Goal: Information Seeking & Learning: Learn about a topic

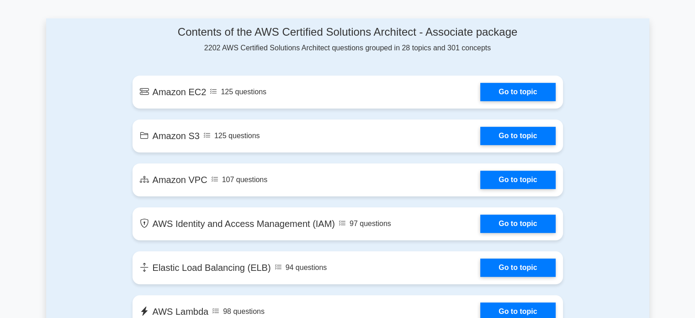
scroll to position [484, 0]
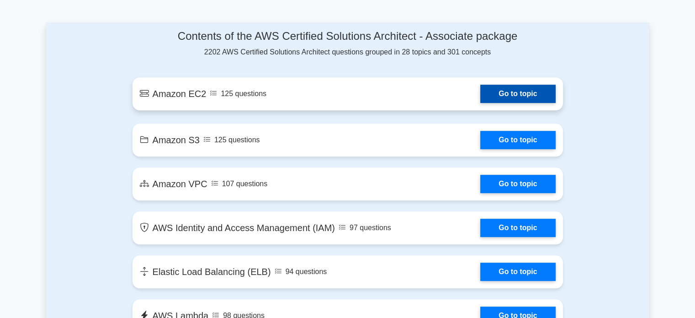
click at [517, 91] on link "Go to topic" at bounding box center [517, 94] width 75 height 18
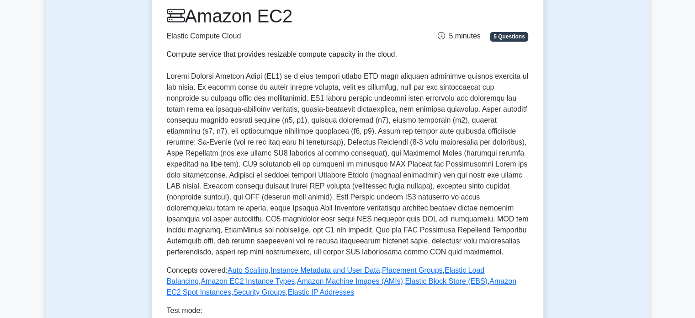
scroll to position [124, 0]
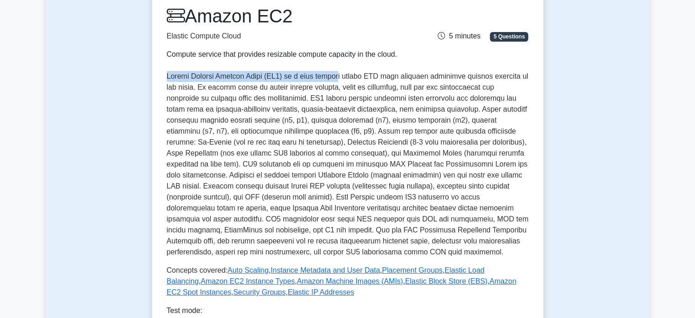
drag, startPoint x: 165, startPoint y: 81, endPoint x: 333, endPoint y: 77, distance: 168.7
click at [333, 77] on div "Amazon EC2 Elastic Compute Cloud Compute service that provides resizable comput…" at bounding box center [347, 189] width 391 height 398
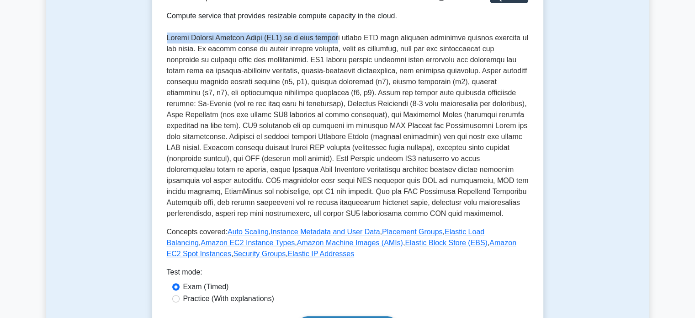
scroll to position [159, 0]
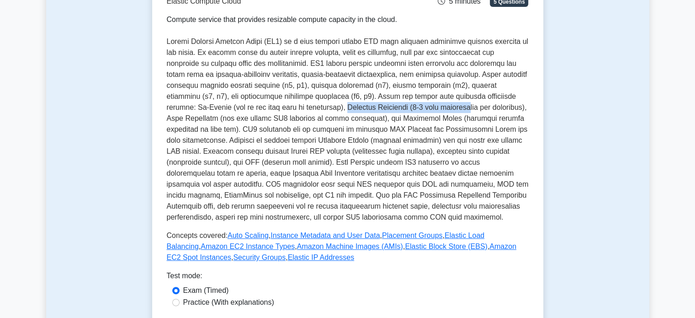
drag, startPoint x: 278, startPoint y: 107, endPoint x: 402, endPoint y: 106, distance: 123.4
click at [402, 106] on p at bounding box center [348, 129] width 362 height 186
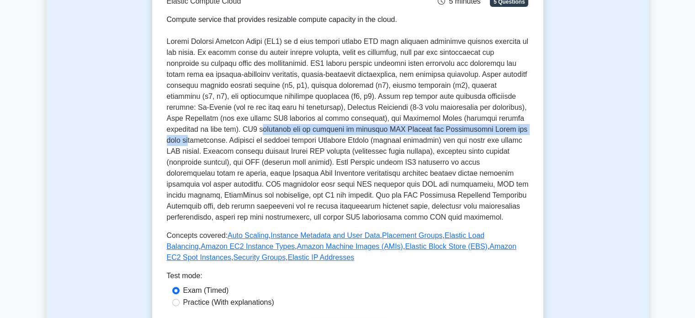
drag, startPoint x: 168, startPoint y: 131, endPoint x: 438, endPoint y: 131, distance: 270.6
click at [438, 131] on p at bounding box center [348, 129] width 362 height 186
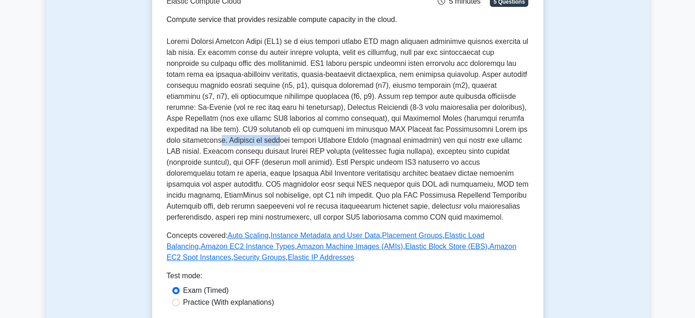
drag, startPoint x: 457, startPoint y: 130, endPoint x: 517, endPoint y: 133, distance: 60.0
click at [517, 133] on p at bounding box center [348, 129] width 362 height 186
drag, startPoint x: 410, startPoint y: 142, endPoint x: 518, endPoint y: 140, distance: 107.9
click at [518, 140] on p at bounding box center [348, 129] width 362 height 186
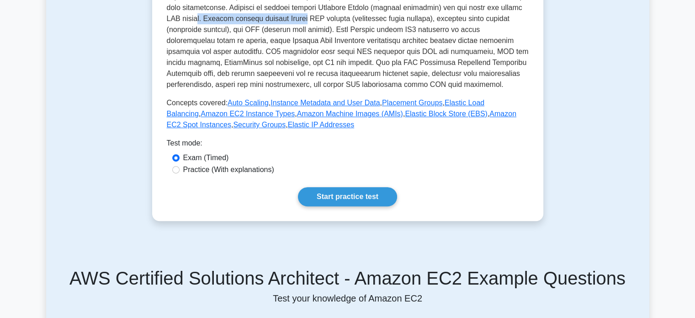
scroll to position [292, 0]
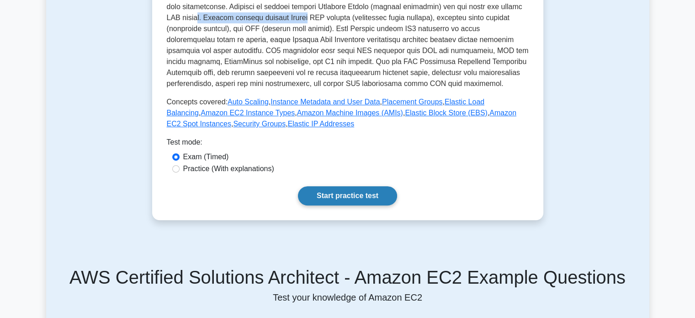
click at [332, 192] on link "Start practice test" at bounding box center [347, 195] width 99 height 19
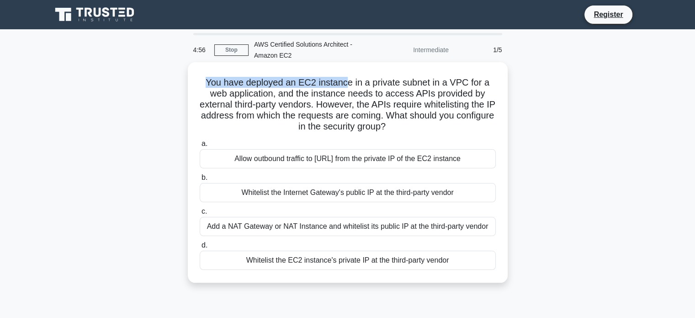
drag, startPoint x: 199, startPoint y: 84, endPoint x: 347, endPoint y: 84, distance: 147.6
click at [347, 84] on h5 "You have deployed an EC2 instance in a private subnet in a VPC for a web applic…" at bounding box center [348, 105] width 298 height 56
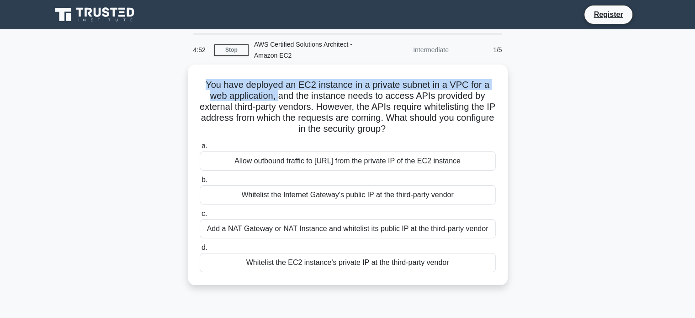
drag, startPoint x: 278, startPoint y: 90, endPoint x: 183, endPoint y: 76, distance: 96.4
click at [183, 76] on div "You have deployed an EC2 instance in a private subnet in a VPC for a web applic…" at bounding box center [347, 179] width 603 height 231
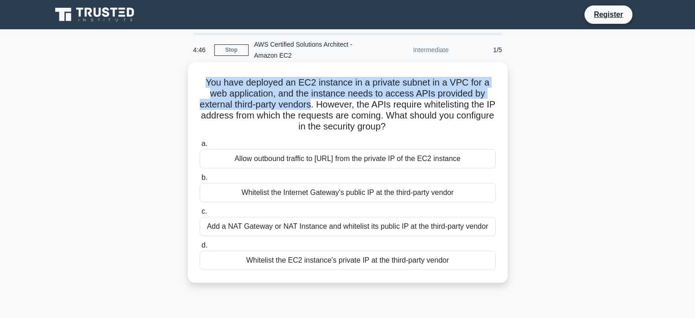
drag, startPoint x: 317, startPoint y: 104, endPoint x: 202, endPoint y: 82, distance: 116.4
click at [202, 82] on h5 "You have deployed an EC2 instance in a private subnet in a VPC for a web applic…" at bounding box center [348, 105] width 298 height 56
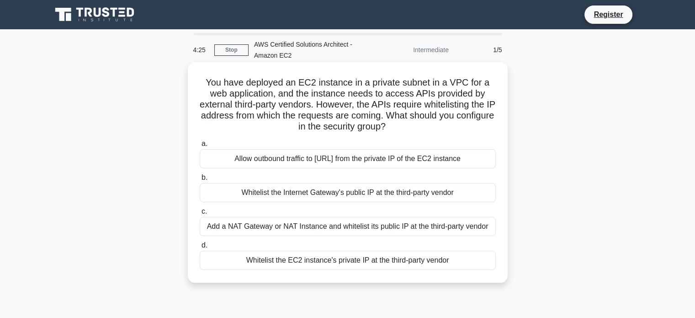
click at [298, 226] on div "Add a NAT Gateway or NAT Instance and whitelist its public IP at the third-part…" at bounding box center [348, 226] width 296 height 19
click at [200, 214] on input "c. Add a NAT Gateway or NAT Instance and whitelist its public IP at the third-p…" at bounding box center [200, 211] width 0 height 6
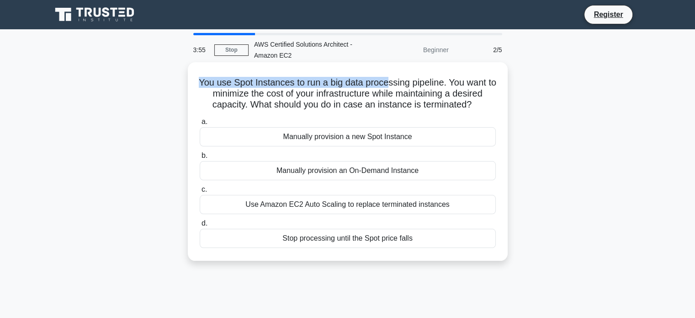
drag, startPoint x: 198, startPoint y: 80, endPoint x: 394, endPoint y: 85, distance: 196.6
click at [394, 85] on div "You use Spot Instances to run a big data processing pipeline. You want to minim…" at bounding box center [347, 161] width 313 height 191
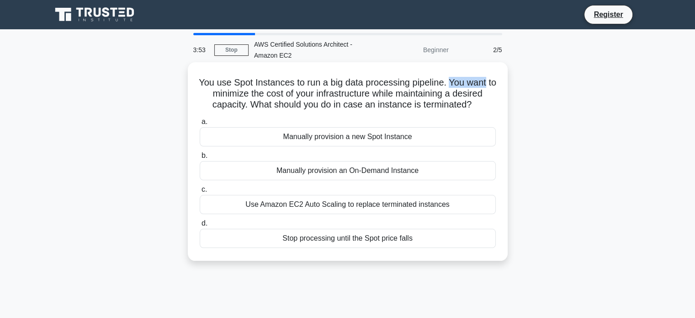
drag, startPoint x: 456, startPoint y: 80, endPoint x: 494, endPoint y: 84, distance: 38.6
click at [494, 84] on h5 "You use Spot Instances to run a big data processing pipeline. You want to minim…" at bounding box center [348, 94] width 298 height 34
click at [330, 205] on div "Use Amazon EC2 Auto Scaling to replace terminated instances" at bounding box center [348, 204] width 296 height 19
click at [200, 192] on input "c. Use Amazon EC2 Auto Scaling to replace terminated instances" at bounding box center [200, 189] width 0 height 6
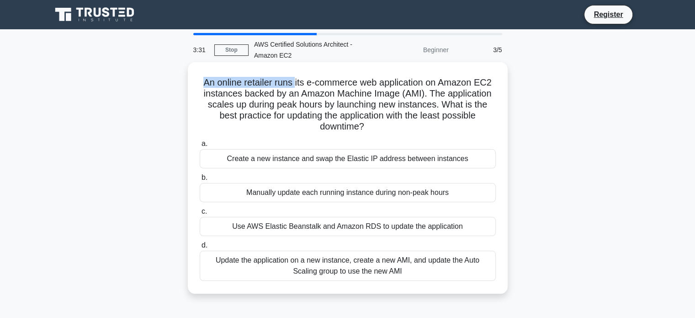
drag, startPoint x: 198, startPoint y: 80, endPoint x: 293, endPoint y: 84, distance: 95.1
click at [293, 84] on h5 "An online retailer runs its e-commerce web application on Amazon EC2 instances …" at bounding box center [348, 105] width 298 height 56
drag, startPoint x: 368, startPoint y: 127, endPoint x: 327, endPoint y: 112, distance: 44.0
click at [327, 112] on h5 "An online retailer runs its e-commerce web application on Amazon EC2 instances …" at bounding box center [348, 105] width 298 height 56
click at [375, 133] on icon ".spinner_0XTQ{transform-origin:center;animation:spinner_y6GP .75s linear infini…" at bounding box center [369, 127] width 11 height 11
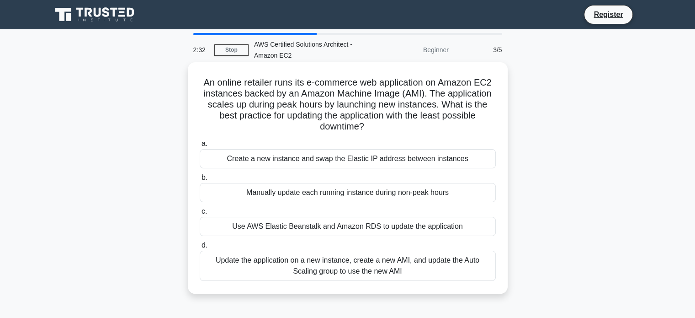
click at [358, 230] on div "Use AWS Elastic Beanstalk and Amazon RDS to update the application" at bounding box center [348, 226] width 296 height 19
click at [200, 214] on input "c. Use AWS Elastic Beanstalk and Amazon RDS to update the application" at bounding box center [200, 211] width 0 height 6
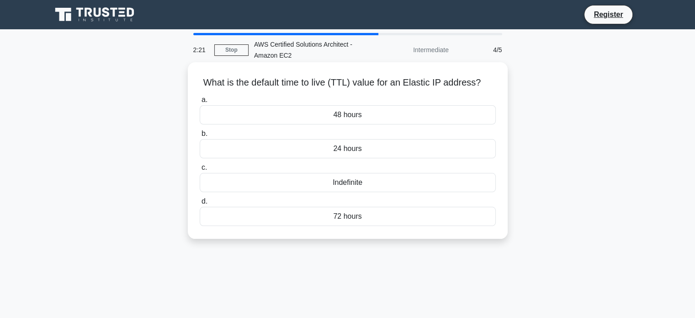
drag, startPoint x: 490, startPoint y: 83, endPoint x: 201, endPoint y: 85, distance: 289.3
click at [201, 85] on h5 "What is the default time to live (TTL) value for an Elastic IP address? .spinne…" at bounding box center [348, 83] width 298 height 12
copy h5 "What is the default time to live (TTL) value for an Elastic IP address?"
click at [362, 184] on div "Indefinite" at bounding box center [348, 182] width 296 height 19
click at [200, 170] on input "c. Indefinite" at bounding box center [200, 168] width 0 height 6
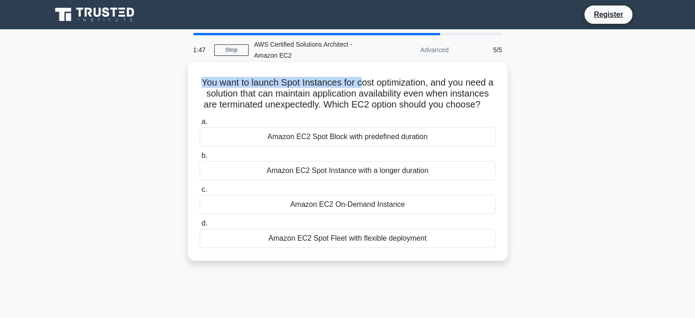
drag, startPoint x: 196, startPoint y: 80, endPoint x: 363, endPoint y: 85, distance: 167.8
click at [363, 85] on div "You want to launch Spot Instances for cost optimization, and you need a solutio…" at bounding box center [347, 161] width 313 height 191
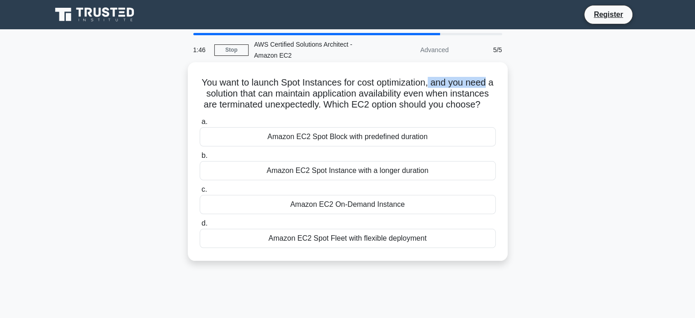
drag, startPoint x: 436, startPoint y: 83, endPoint x: 495, endPoint y: 83, distance: 59.9
click at [495, 83] on h5 "You want to launch Spot Instances for cost optimization, and you need a solutio…" at bounding box center [348, 94] width 298 height 34
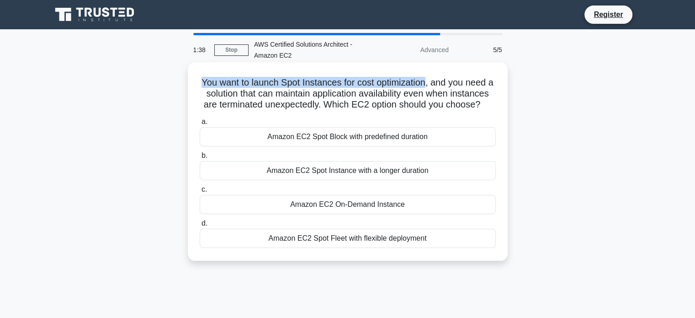
drag, startPoint x: 198, startPoint y: 80, endPoint x: 433, endPoint y: 84, distance: 234.9
click at [433, 84] on div "You want to launch Spot Instances for cost optimization, and you need a solutio…" at bounding box center [347, 161] width 313 height 191
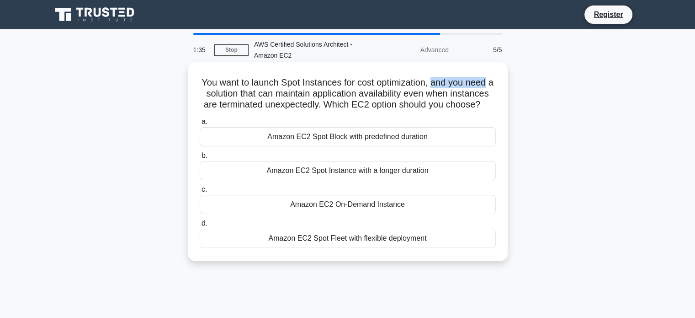
drag, startPoint x: 438, startPoint y: 82, endPoint x: 506, endPoint y: 85, distance: 68.6
click at [506, 85] on div "You want to launch Spot Instances for cost optimization, and you need a solutio…" at bounding box center [348, 161] width 320 height 198
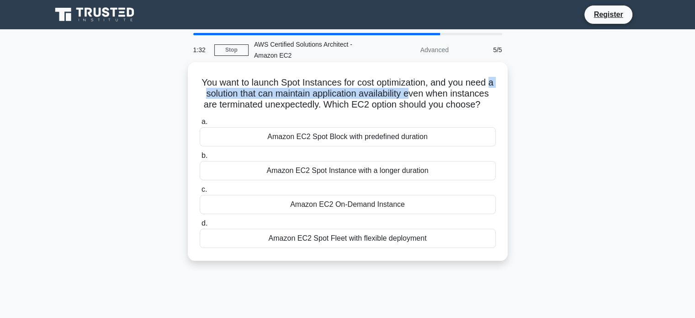
drag, startPoint x: 216, startPoint y: 96, endPoint x: 437, endPoint y: 93, distance: 221.2
click at [437, 93] on h5 "You want to launch Spot Instances for cost optimization, and you need a solutio…" at bounding box center [348, 94] width 298 height 34
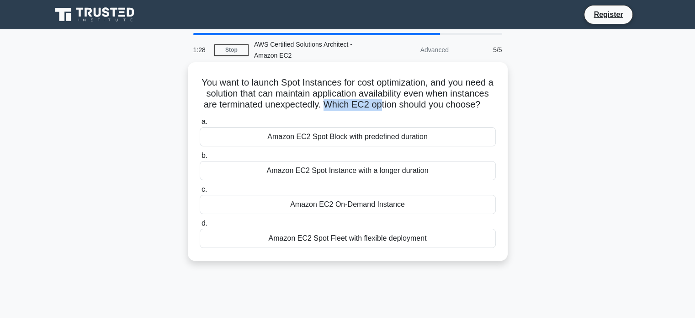
drag, startPoint x: 367, startPoint y: 106, endPoint x: 425, endPoint y: 107, distance: 57.6
click at [425, 107] on h5 "You want to launch Spot Instances for cost optimization, and you need a solutio…" at bounding box center [348, 94] width 298 height 34
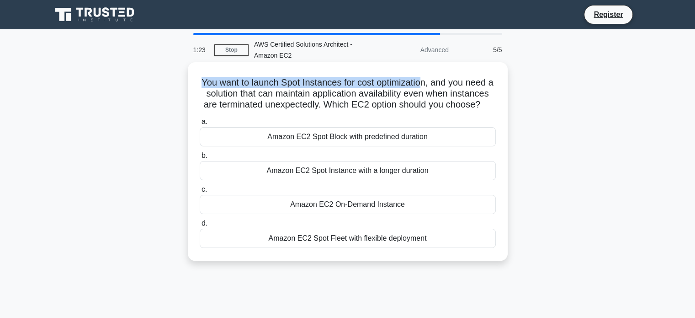
drag, startPoint x: 196, startPoint y: 80, endPoint x: 426, endPoint y: 83, distance: 230.4
click at [426, 83] on div "You want to launch Spot Instances for cost optimization, and you need a solutio…" at bounding box center [347, 161] width 313 height 191
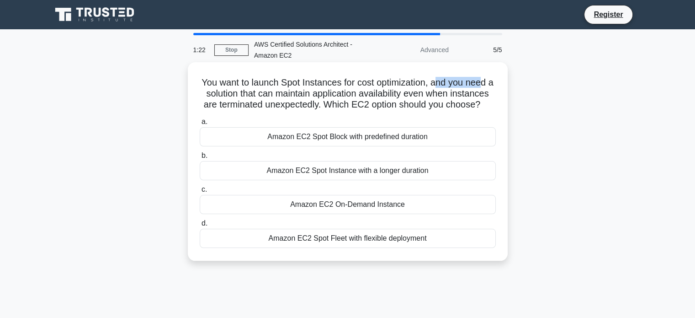
drag, startPoint x: 442, startPoint y: 84, endPoint x: 488, endPoint y: 85, distance: 45.3
click at [488, 85] on h5 "You want to launch Spot Instances for cost optimization, and you need a solutio…" at bounding box center [348, 94] width 298 height 34
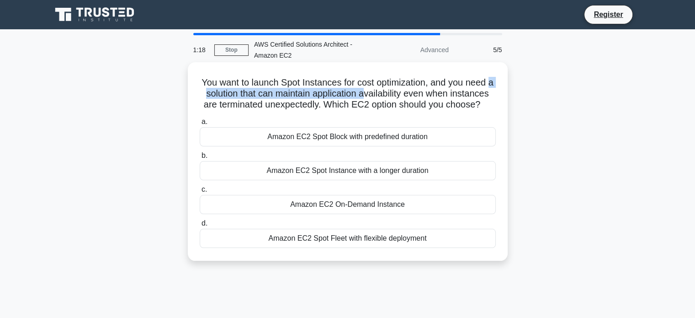
drag, startPoint x: 212, startPoint y: 90, endPoint x: 392, endPoint y: 95, distance: 180.1
click at [392, 95] on h5 "You want to launch Spot Instances for cost optimization, and you need a solutio…" at bounding box center [348, 94] width 298 height 34
click at [351, 214] on div "Amazon EC2 On-Demand Instance" at bounding box center [348, 204] width 296 height 19
click at [200, 192] on input "c. Amazon EC2 On-Demand Instance" at bounding box center [200, 189] width 0 height 6
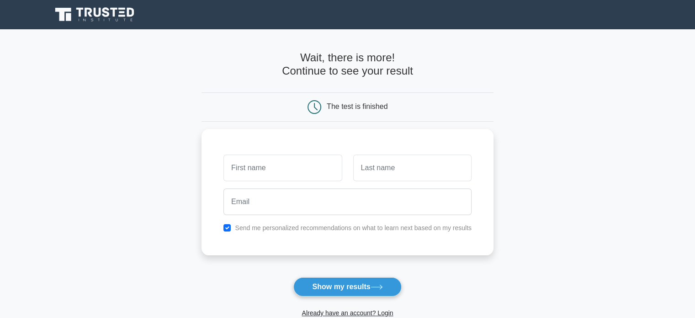
scroll to position [141, 0]
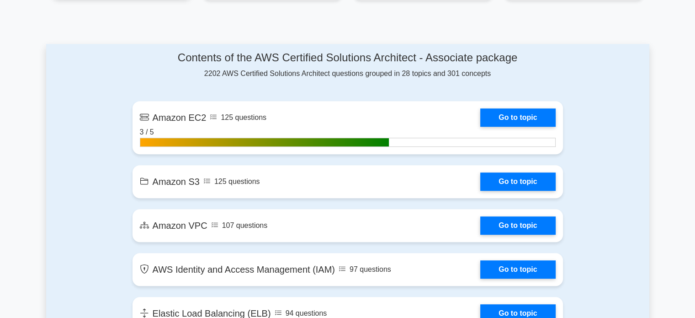
scroll to position [463, 0]
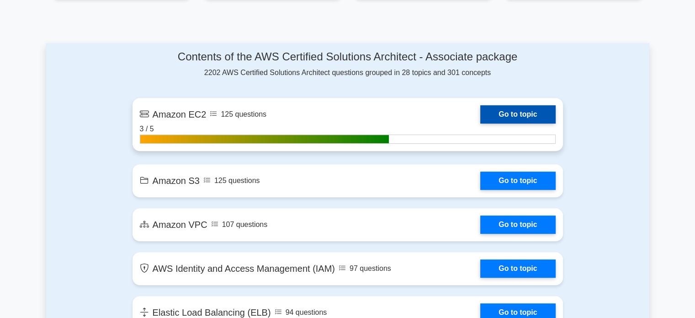
click at [510, 116] on link "Go to topic" at bounding box center [517, 114] width 75 height 18
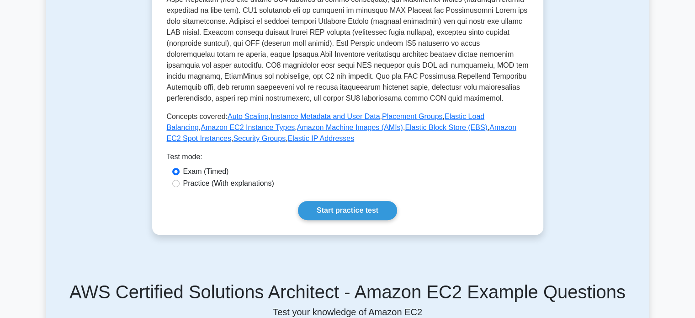
scroll to position [282, 0]
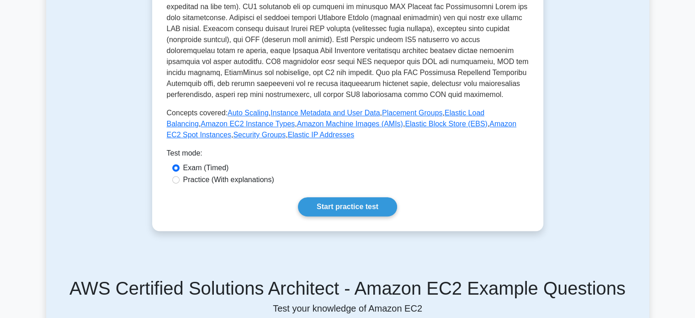
click at [186, 179] on label "Practice (With explanations)" at bounding box center [228, 179] width 91 height 11
click at [180, 179] on input "Practice (With explanations)" at bounding box center [175, 179] width 7 height 7
radio input "true"
click at [340, 200] on link "Start practice test" at bounding box center [347, 206] width 99 height 19
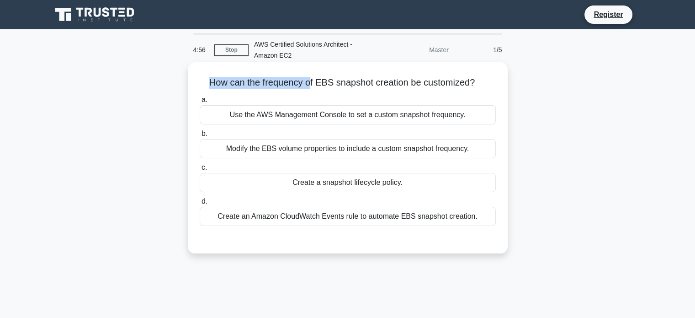
drag, startPoint x: 207, startPoint y: 84, endPoint x: 311, endPoint y: 82, distance: 104.2
click at [311, 82] on h5 "How can the frequency of EBS snapshot creation be customized? .spinner_0XTQ{tra…" at bounding box center [348, 83] width 298 height 12
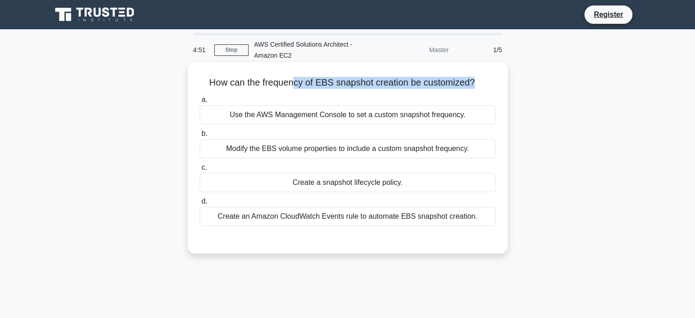
drag, startPoint x: 477, startPoint y: 84, endPoint x: 292, endPoint y: 78, distance: 184.7
click at [292, 78] on h5 "How can the frequency of EBS snapshot creation be customized? .spinner_0XTQ{tra…" at bounding box center [348, 83] width 298 height 12
click at [302, 84] on h5 "How can the frequency of EBS snapshot creation be customized? .spinner_0XTQ{tra…" at bounding box center [348, 83] width 298 height 12
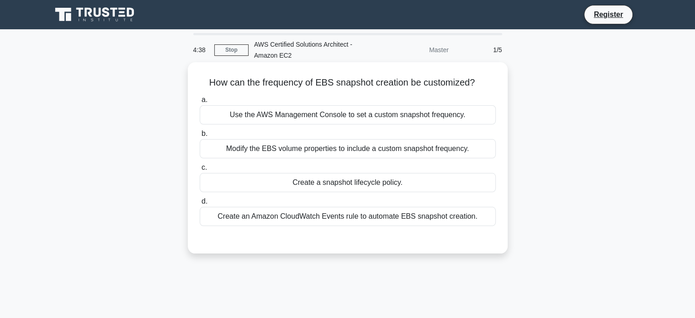
drag, startPoint x: 224, startPoint y: 149, endPoint x: 433, endPoint y: 152, distance: 208.9
click at [433, 152] on div "Modify the EBS volume properties to include a custom snapshot frequency." at bounding box center [348, 148] width 296 height 19
drag, startPoint x: 277, startPoint y: 184, endPoint x: 400, endPoint y: 184, distance: 122.9
click at [400, 184] on div "Create a snapshot lifecycle policy." at bounding box center [348, 182] width 296 height 19
drag, startPoint x: 223, startPoint y: 217, endPoint x: 450, endPoint y: 217, distance: 226.2
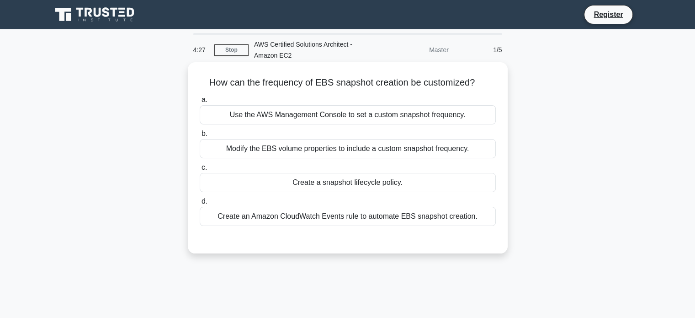
click at [450, 217] on div "Create an Amazon CloudWatch Events rule to automate EBS snapshot creation." at bounding box center [348, 216] width 296 height 19
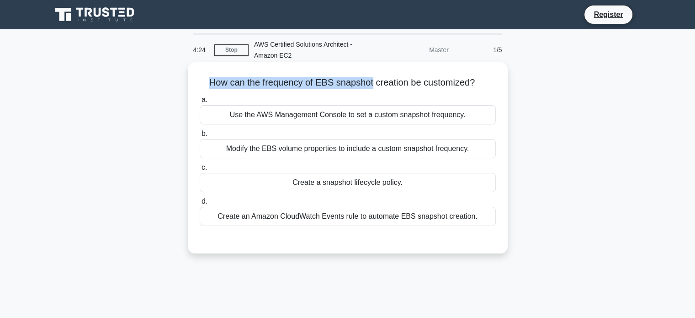
drag, startPoint x: 205, startPoint y: 84, endPoint x: 371, endPoint y: 81, distance: 165.9
click at [371, 81] on h5 "How can the frequency of EBS snapshot creation be customized? .spinner_0XTQ{tra…" at bounding box center [348, 83] width 298 height 12
drag, startPoint x: 222, startPoint y: 118, endPoint x: 474, endPoint y: 118, distance: 251.8
click at [474, 118] on div "Use the AWS Management Console to set a custom snapshot frequency." at bounding box center [348, 114] width 296 height 19
drag, startPoint x: 225, startPoint y: 149, endPoint x: 374, endPoint y: 151, distance: 149.0
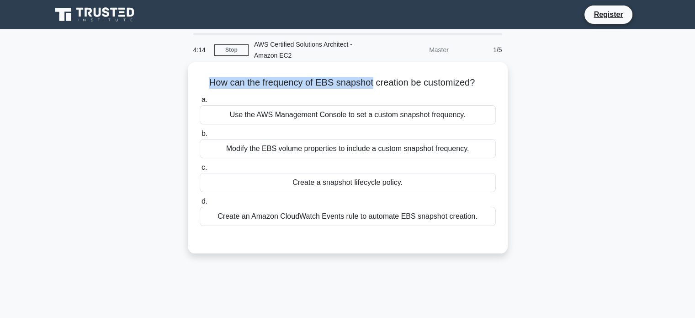
click at [374, 151] on div "Modify the EBS volume properties to include a custom snapshot frequency." at bounding box center [348, 148] width 296 height 19
click at [353, 149] on div "Modify the EBS volume properties to include a custom snapshot frequency." at bounding box center [348, 148] width 296 height 19
click at [200, 137] on input "b. Modify the EBS volume properties to include a custom snapshot frequency." at bounding box center [200, 134] width 0 height 6
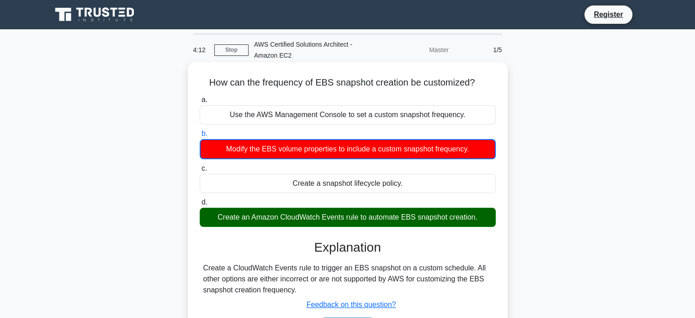
scroll to position [79, 0]
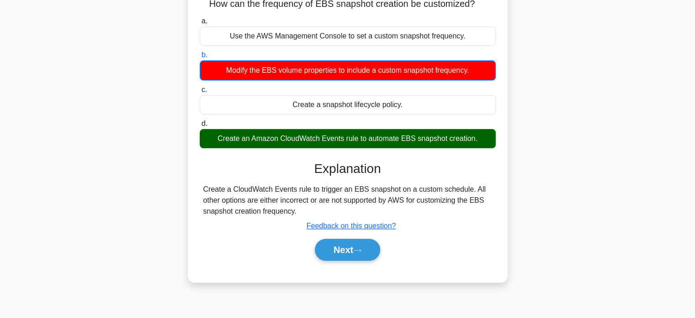
drag, startPoint x: 209, startPoint y: 140, endPoint x: 344, endPoint y: 142, distance: 134.4
click at [344, 142] on div "Create an Amazon CloudWatch Events rule to automate EBS snapshot creation." at bounding box center [348, 138] width 296 height 19
drag, startPoint x: 202, startPoint y: 191, endPoint x: 346, endPoint y: 190, distance: 144.0
click at [346, 190] on div "Create a CloudWatch Events rule to trigger an EBS snapshot on a custom schedule…" at bounding box center [348, 200] width 296 height 33
drag, startPoint x: 277, startPoint y: 137, endPoint x: 320, endPoint y: 141, distance: 43.2
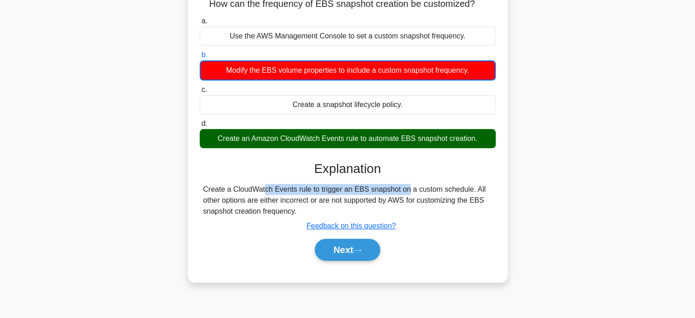
click at [320, 141] on div "Create an Amazon CloudWatch Events rule to automate EBS snapshot creation." at bounding box center [348, 138] width 296 height 19
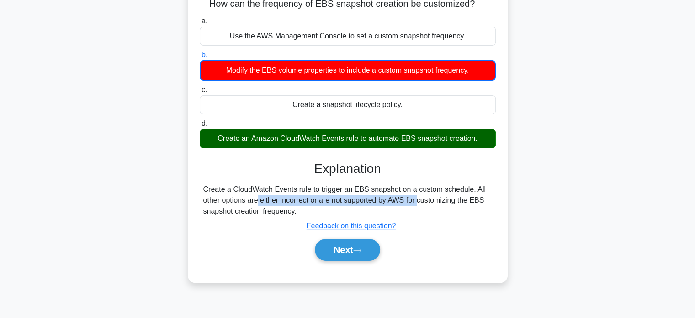
drag, startPoint x: 205, startPoint y: 197, endPoint x: 361, endPoint y: 199, distance: 155.9
click at [361, 199] on div "Create a CloudWatch Events rule to trigger an EBS snapshot on a custom schedule…" at bounding box center [347, 200] width 289 height 33
click at [335, 248] on button "Next" at bounding box center [347, 250] width 65 height 22
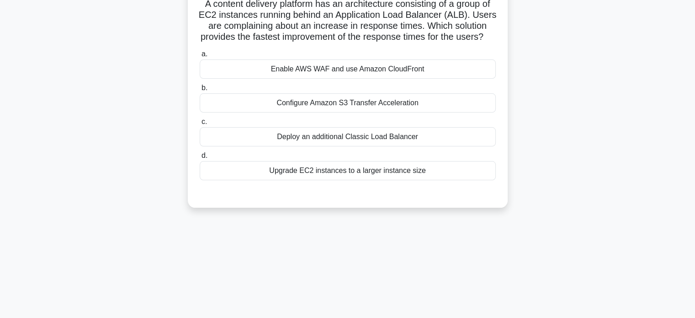
scroll to position [0, 0]
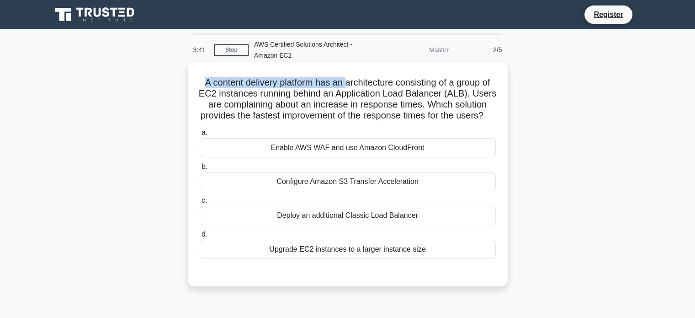
drag, startPoint x: 198, startPoint y: 83, endPoint x: 350, endPoint y: 84, distance: 151.7
click at [350, 84] on h5 "A content delivery platform has an architecture consisting of a group of EC2 in…" at bounding box center [348, 99] width 298 height 45
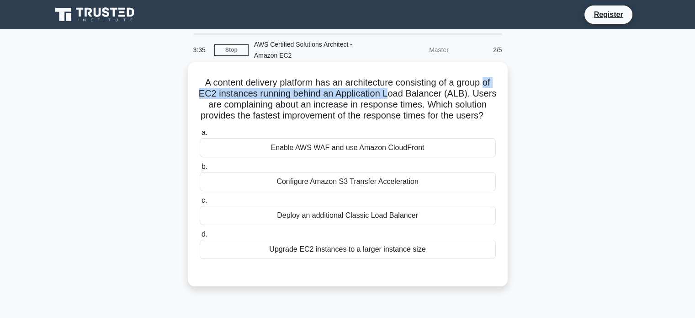
drag, startPoint x: 204, startPoint y: 89, endPoint x: 411, endPoint y: 90, distance: 207.0
click at [411, 90] on h5 "A content delivery platform has an architecture consisting of a group of EC2 in…" at bounding box center [348, 99] width 298 height 45
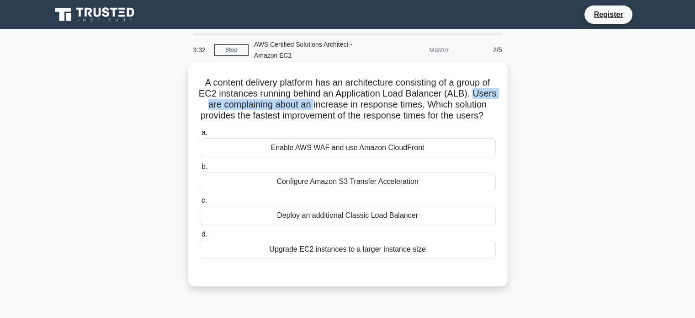
drag, startPoint x: 207, startPoint y: 104, endPoint x: 345, endPoint y: 105, distance: 138.5
click at [345, 105] on h5 "A content delivery platform has an architecture consisting of a group of EC2 in…" at bounding box center [348, 99] width 298 height 45
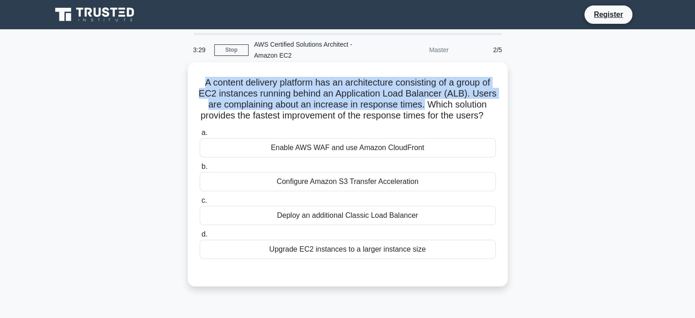
drag, startPoint x: 457, startPoint y: 106, endPoint x: 199, endPoint y: 71, distance: 260.2
click at [199, 71] on div "A content delivery platform has an architecture consisting of a group of EC2 in…" at bounding box center [347, 174] width 313 height 217
drag, startPoint x: 264, startPoint y: 160, endPoint x: 428, endPoint y: 160, distance: 163.6
click at [428, 157] on div "Enable AWS WAF and use Amazon CloudFront" at bounding box center [348, 147] width 296 height 19
drag, startPoint x: 274, startPoint y: 191, endPoint x: 421, endPoint y: 196, distance: 146.8
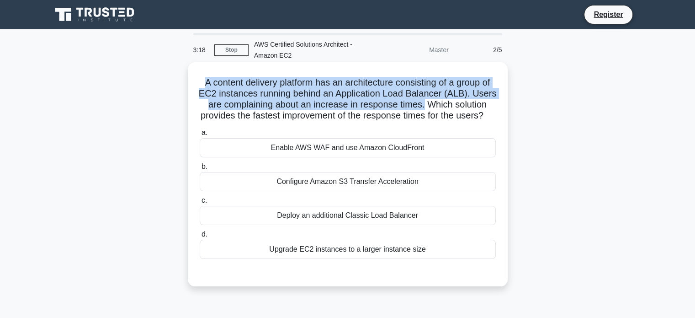
click at [421, 191] on div "Configure Amazon S3 Transfer Acceleration" at bounding box center [348, 181] width 296 height 19
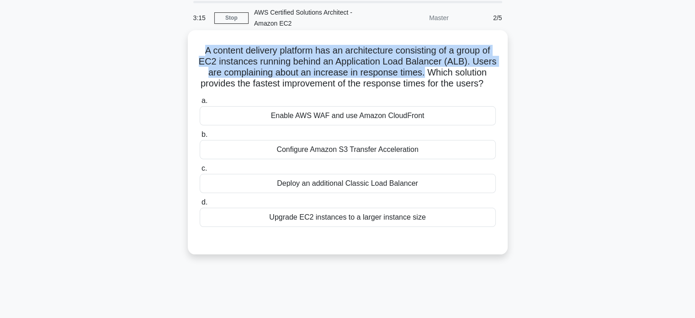
scroll to position [33, 0]
drag, startPoint x: 280, startPoint y: 192, endPoint x: 417, endPoint y: 194, distance: 137.1
click at [417, 192] on div "Deploy an additional Classic Load Balancer" at bounding box center [348, 182] width 296 height 19
drag, startPoint x: 263, startPoint y: 224, endPoint x: 382, endPoint y: 228, distance: 119.3
click at [382, 226] on div "Upgrade EC2 instances to a larger instance size" at bounding box center [348, 216] width 296 height 19
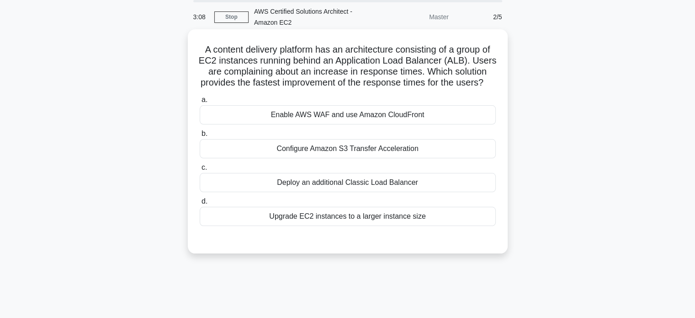
click at [371, 158] on div "Configure Amazon S3 Transfer Acceleration" at bounding box center [348, 148] width 296 height 19
click at [200, 137] on input "b. Configure Amazon S3 Transfer Acceleration" at bounding box center [200, 134] width 0 height 6
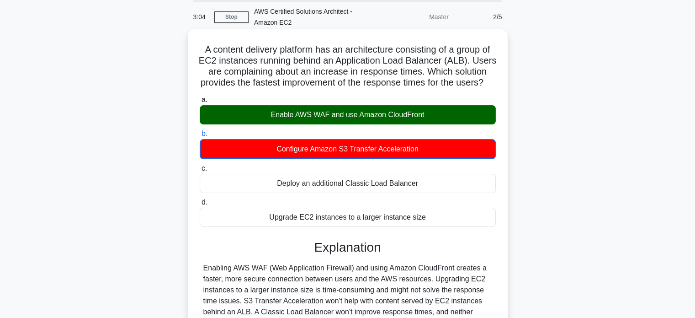
drag, startPoint x: 267, startPoint y: 126, endPoint x: 428, endPoint y: 131, distance: 161.0
click at [428, 124] on div "Enable AWS WAF and use Amazon CloudFront" at bounding box center [348, 114] width 296 height 19
click at [200, 103] on input "a. Enable AWS WAF and use Amazon CloudFront" at bounding box center [200, 100] width 0 height 6
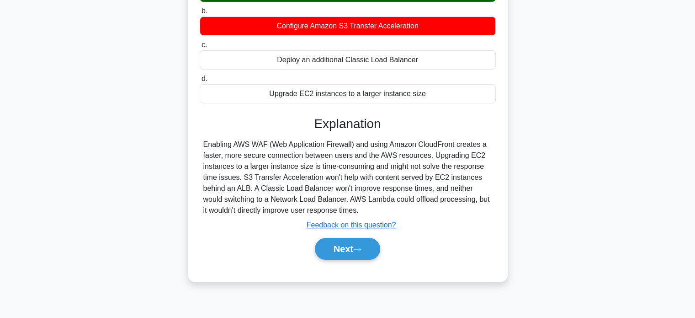
scroll to position [157, 0]
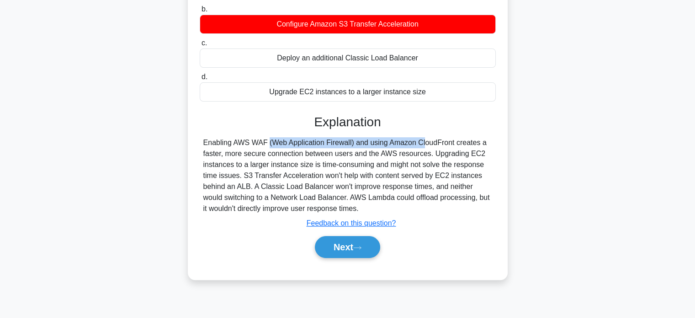
drag, startPoint x: 199, startPoint y: 156, endPoint x: 359, endPoint y: 155, distance: 159.5
click at [359, 155] on div "Enabling AWS WAF (Web Application Firewall) and using Amazon CloudFront creates…" at bounding box center [348, 175] width 296 height 77
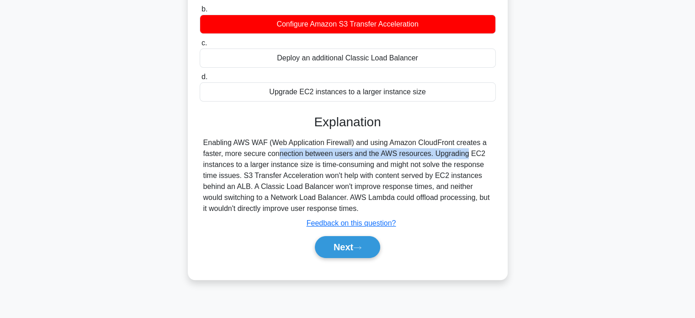
drag, startPoint x: 221, startPoint y: 165, endPoint x: 403, endPoint y: 167, distance: 181.4
click at [403, 167] on div "Enabling AWS WAF (Web Application Firewall) and using Amazon CloudFront creates…" at bounding box center [347, 175] width 289 height 77
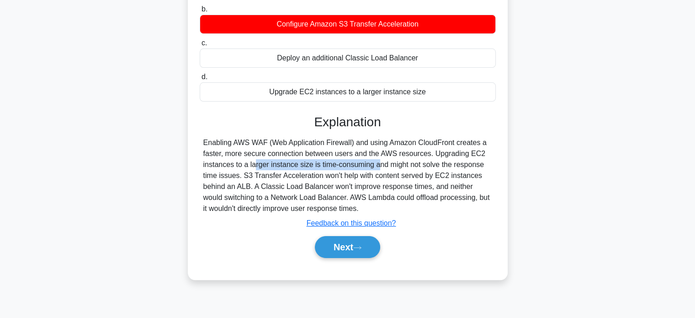
drag, startPoint x: 202, startPoint y: 176, endPoint x: 315, endPoint y: 178, distance: 113.8
click at [315, 178] on div "Enabling AWS WAF (Web Application Firewall) and using Amazon CloudFront creates…" at bounding box center [348, 175] width 296 height 77
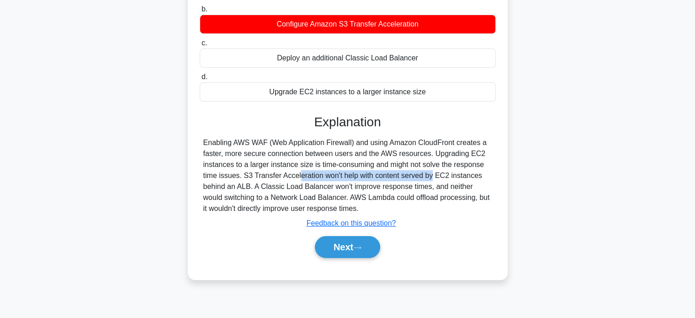
drag, startPoint x: 240, startPoint y: 189, endPoint x: 369, endPoint y: 187, distance: 129.3
click at [369, 187] on div "Enabling AWS WAF (Web Application Firewall) and using Amazon CloudFront creates…" at bounding box center [347, 175] width 289 height 77
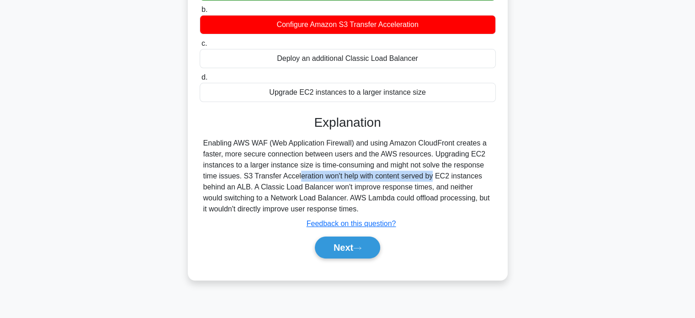
scroll to position [159, 0]
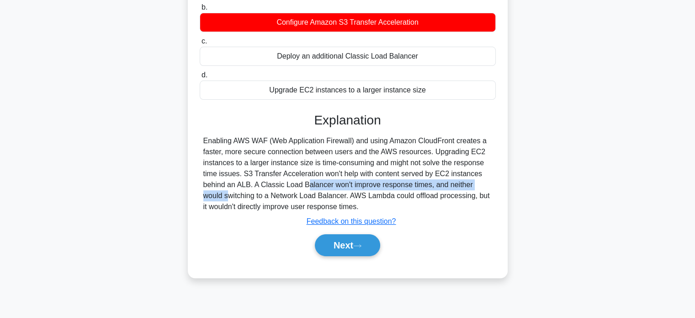
drag, startPoint x: 251, startPoint y: 195, endPoint x: 440, endPoint y: 195, distance: 188.8
click at [440, 195] on div "Enabling AWS WAF (Web Application Firewall) and using Amazon CloudFront creates…" at bounding box center [347, 173] width 289 height 77
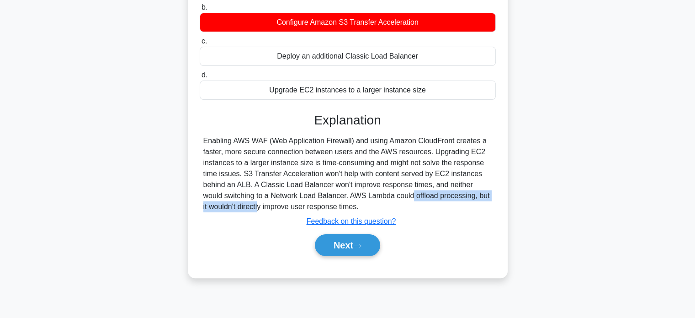
drag, startPoint x: 325, startPoint y: 208, endPoint x: 470, endPoint y: 209, distance: 144.9
click at [470, 209] on div "Enabling AWS WAF (Web Application Firewall) and using Amazon CloudFront creates…" at bounding box center [347, 173] width 289 height 77
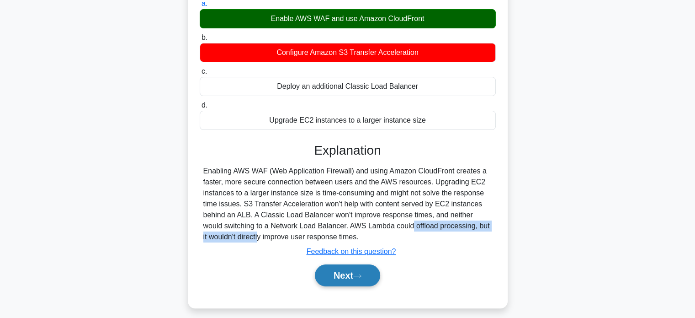
scroll to position [128, 0]
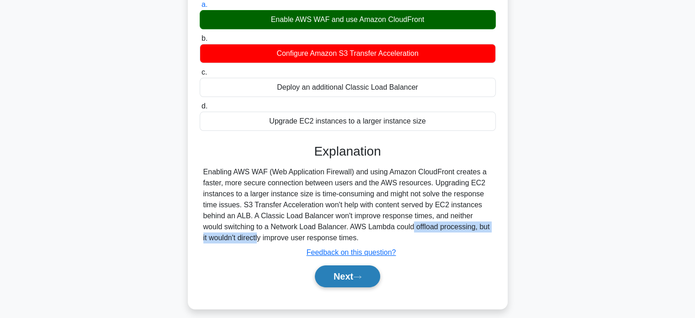
click at [350, 285] on button "Next" at bounding box center [347, 276] width 65 height 22
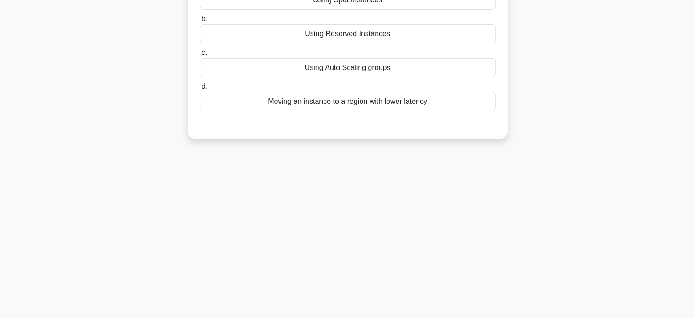
scroll to position [0, 0]
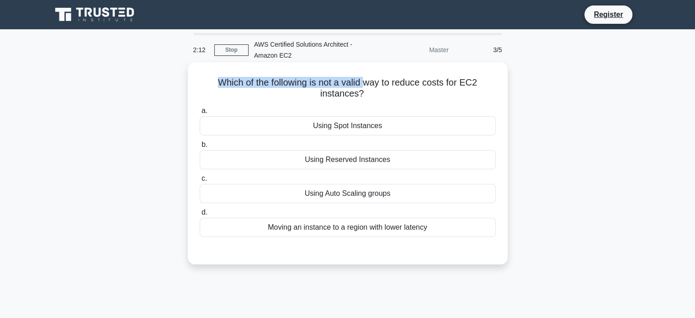
drag, startPoint x: 207, startPoint y: 80, endPoint x: 369, endPoint y: 82, distance: 162.7
click at [369, 82] on h5 "Which of the following is not a valid way to reduce costs for EC2 instances? .s…" at bounding box center [348, 88] width 298 height 23
drag, startPoint x: 309, startPoint y: 128, endPoint x: 395, endPoint y: 130, distance: 85.9
click at [395, 130] on div "Using Spot Instances" at bounding box center [348, 125] width 296 height 19
drag, startPoint x: 299, startPoint y: 159, endPoint x: 395, endPoint y: 162, distance: 96.0
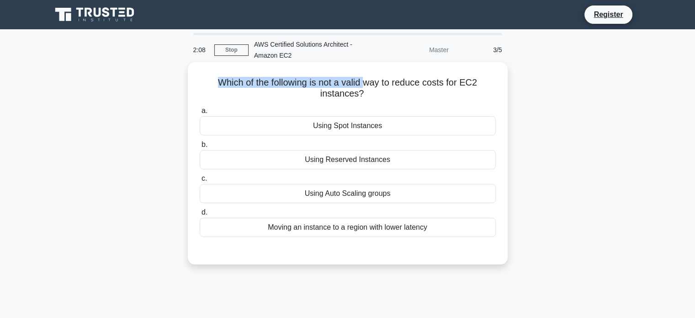
click at [395, 162] on div "Using Reserved Instances" at bounding box center [348, 159] width 296 height 19
drag, startPoint x: 282, startPoint y: 199, endPoint x: 407, endPoint y: 204, distance: 124.9
click at [407, 204] on div "a. Using Spot Instances b. Using Reserved Instances" at bounding box center [347, 170] width 307 height 135
drag, startPoint x: 262, startPoint y: 230, endPoint x: 429, endPoint y: 227, distance: 166.4
click at [429, 227] on div "Moving an instance to a region with lower latency" at bounding box center [348, 227] width 296 height 19
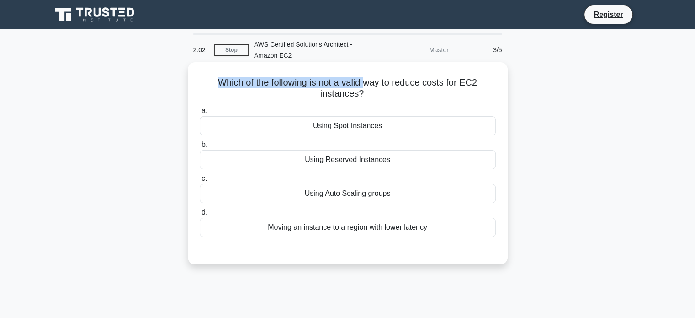
click at [429, 227] on div "Moving an instance to a region with lower latency" at bounding box center [348, 227] width 296 height 19
click at [200, 215] on input "d. Moving an instance to a region with lower latency" at bounding box center [200, 212] width 0 height 6
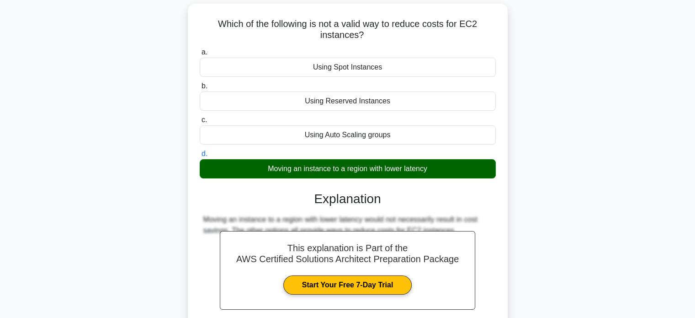
scroll to position [58, 0]
drag, startPoint x: 260, startPoint y: 170, endPoint x: 434, endPoint y: 170, distance: 174.1
click at [434, 170] on div "Moving an instance to a region with lower latency" at bounding box center [348, 168] width 296 height 19
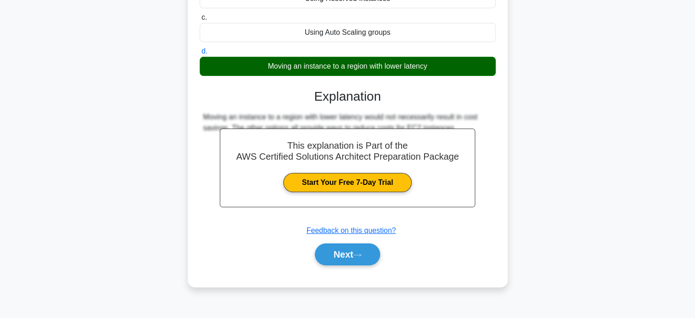
scroll to position [161, 0]
click at [346, 250] on button "Next" at bounding box center [347, 254] width 65 height 22
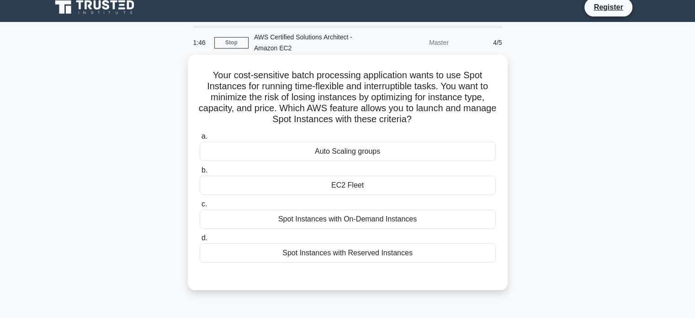
scroll to position [4, 0]
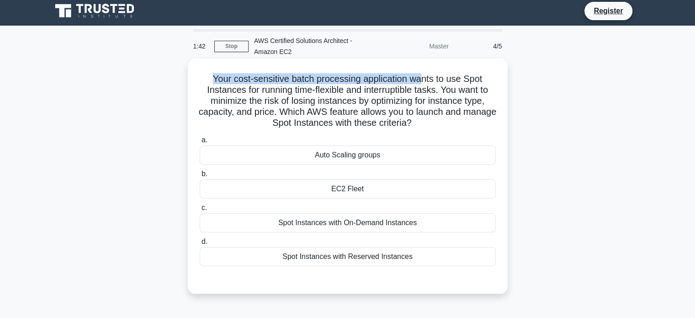
drag, startPoint x: 207, startPoint y: 76, endPoint x: 428, endPoint y: 80, distance: 220.8
click at [428, 80] on h5 "Your cost-sensitive batch processing application wants to use Spot Instances fo…" at bounding box center [348, 101] width 298 height 56
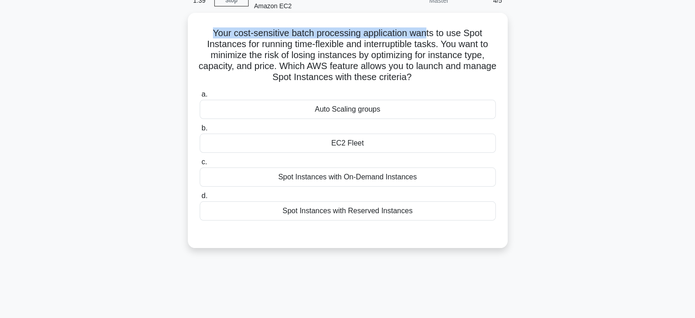
scroll to position [0, 0]
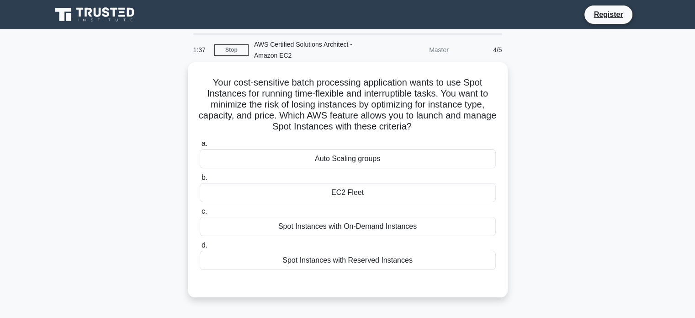
click at [355, 188] on div "EC2 Fleet" at bounding box center [348, 192] width 296 height 19
click at [200, 181] on input "b. EC2 Fleet" at bounding box center [200, 178] width 0 height 6
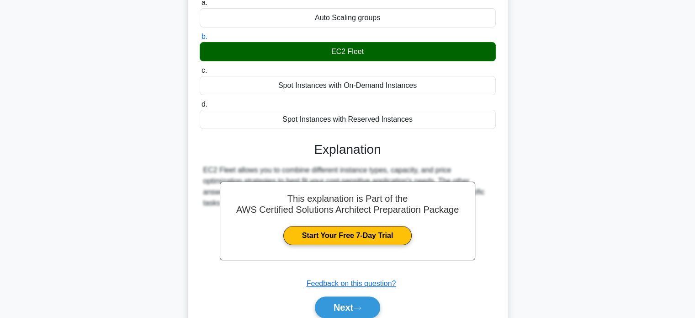
scroll to position [179, 0]
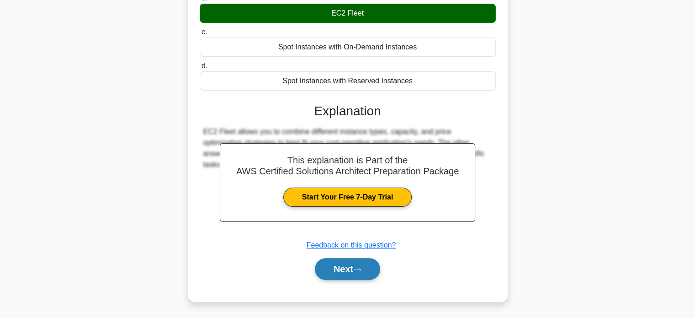
click at [353, 267] on button "Next" at bounding box center [347, 269] width 65 height 22
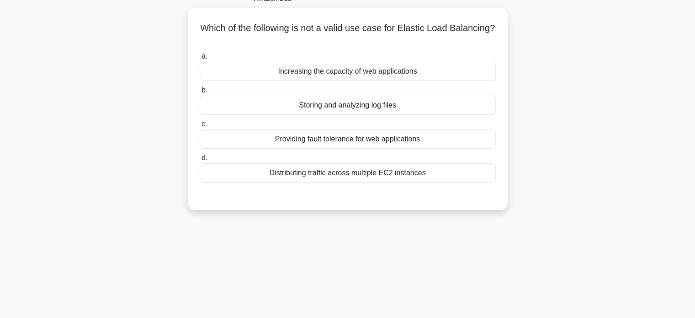
scroll to position [38, 0]
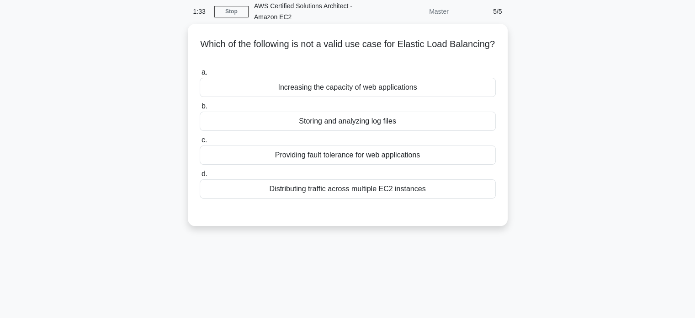
click at [340, 149] on div "Providing fault tolerance for web applications" at bounding box center [348, 154] width 296 height 19
click at [200, 143] on input "c. Providing fault tolerance for web applications" at bounding box center [200, 140] width 0 height 6
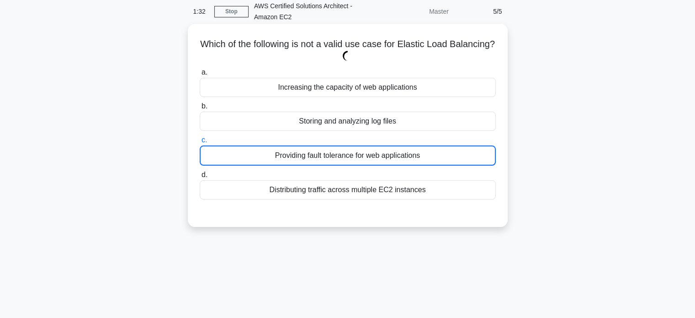
scroll to position [176, 0]
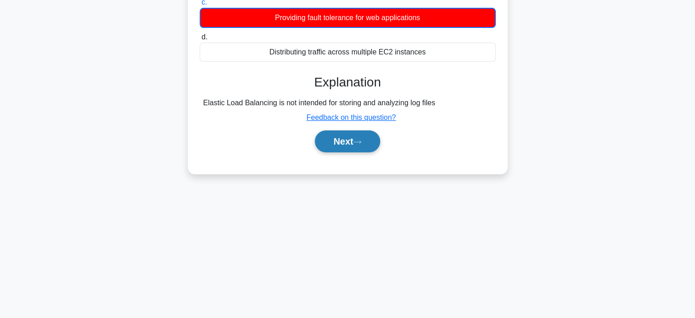
click at [353, 149] on button "Next" at bounding box center [347, 141] width 65 height 22
